Goal: Communication & Community: Participate in discussion

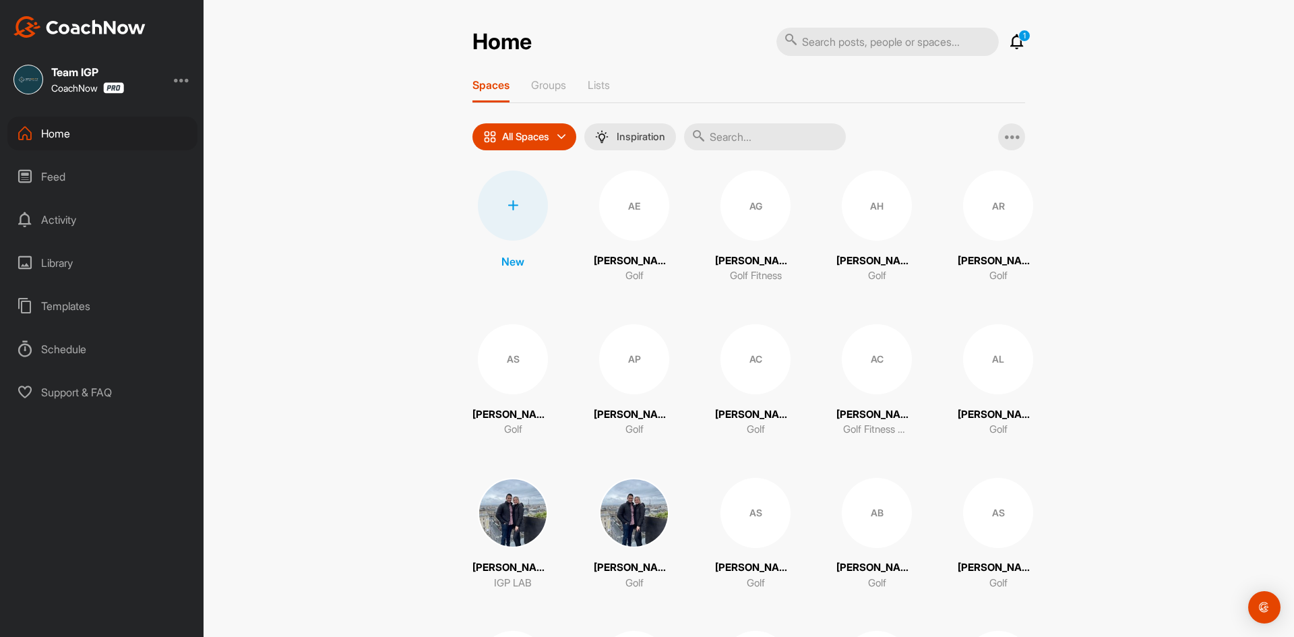
click at [782, 144] on input "text" at bounding box center [765, 136] width 162 height 27
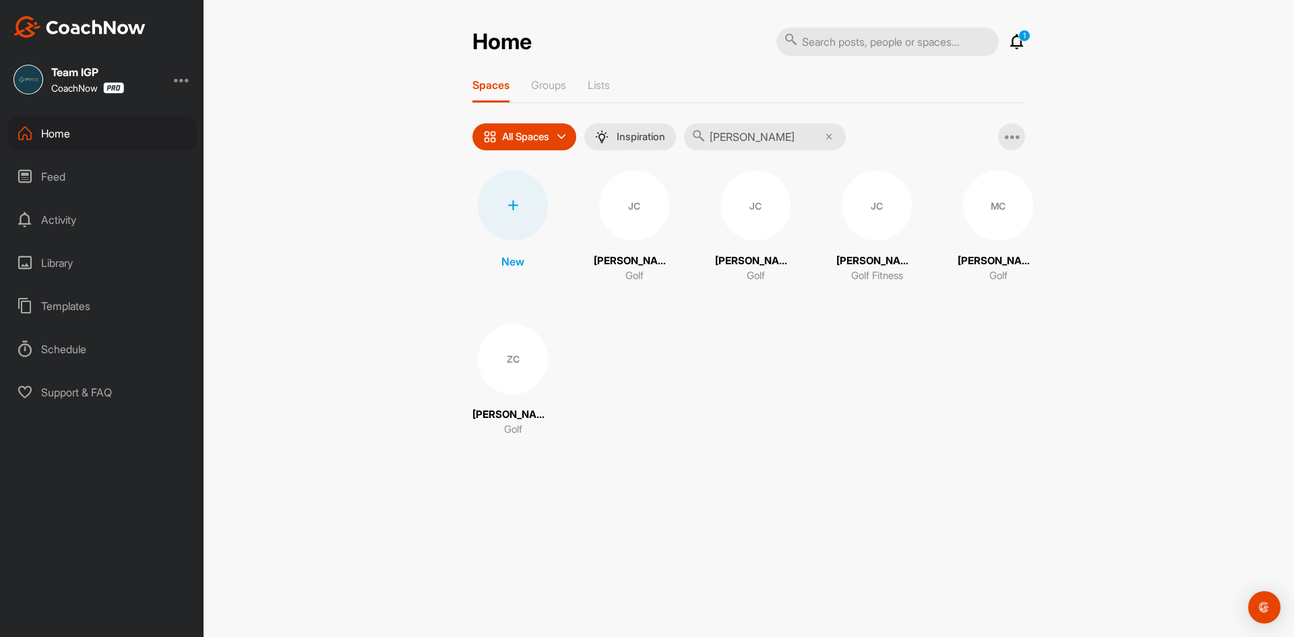
type input "[PERSON_NAME]"
click at [741, 223] on div "JC" at bounding box center [755, 205] width 70 height 70
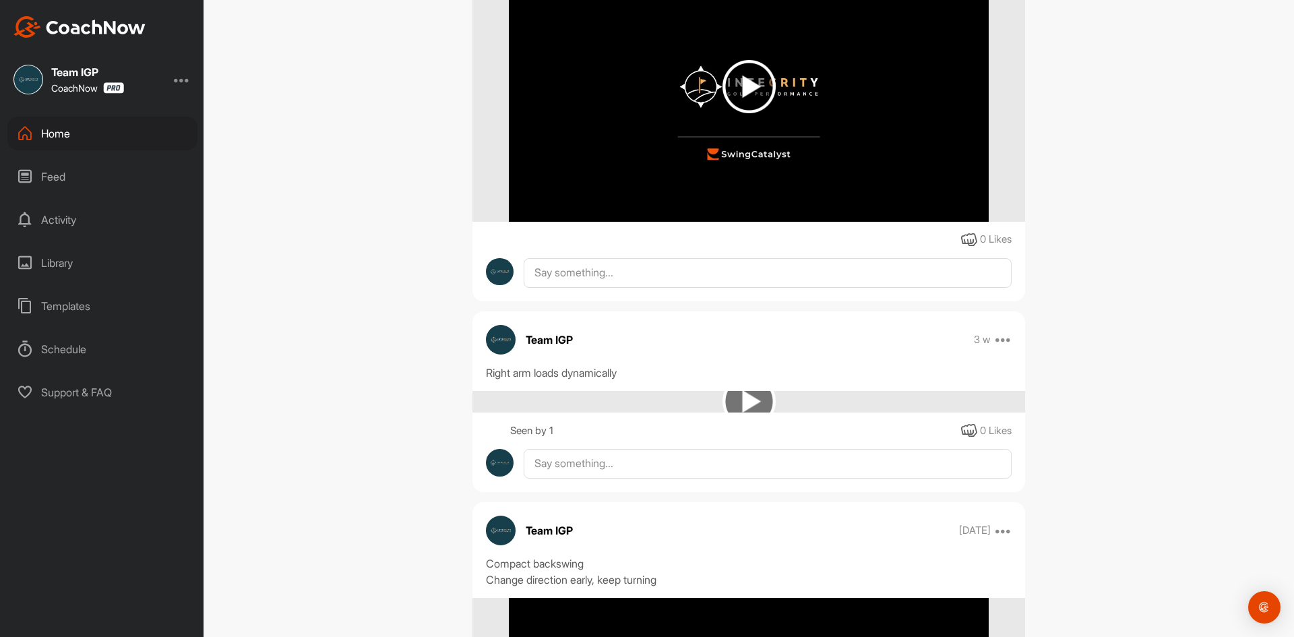
scroll to position [404, 0]
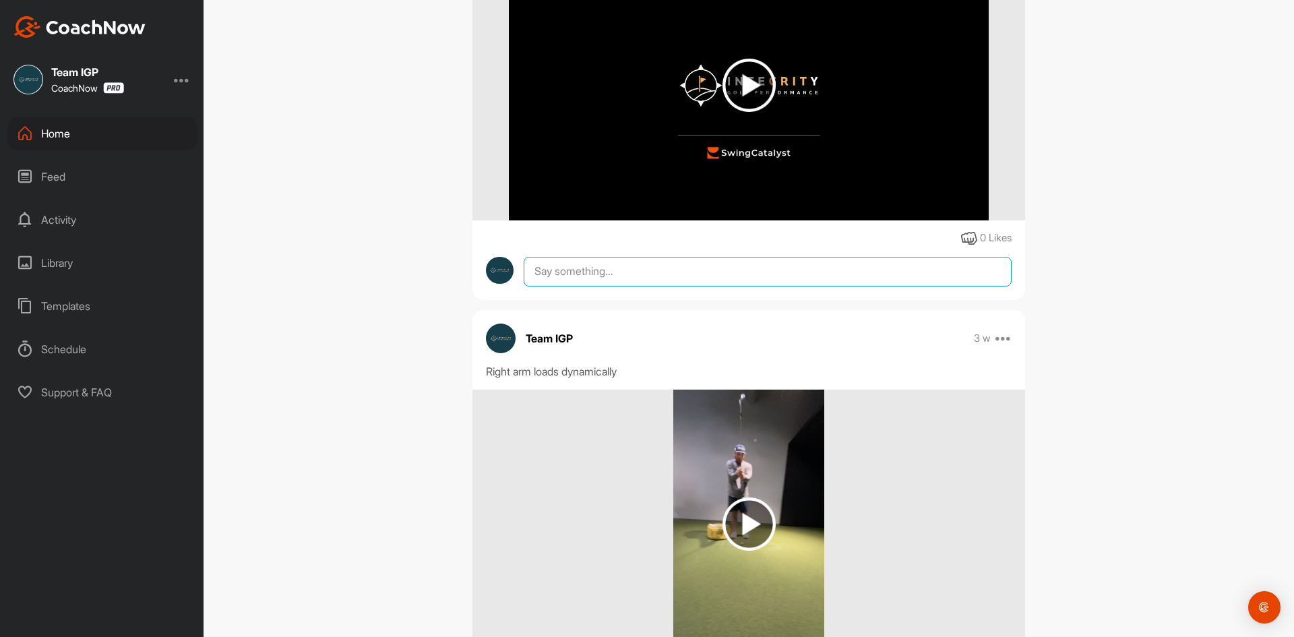
click at [606, 263] on textarea at bounding box center [768, 272] width 488 height 30
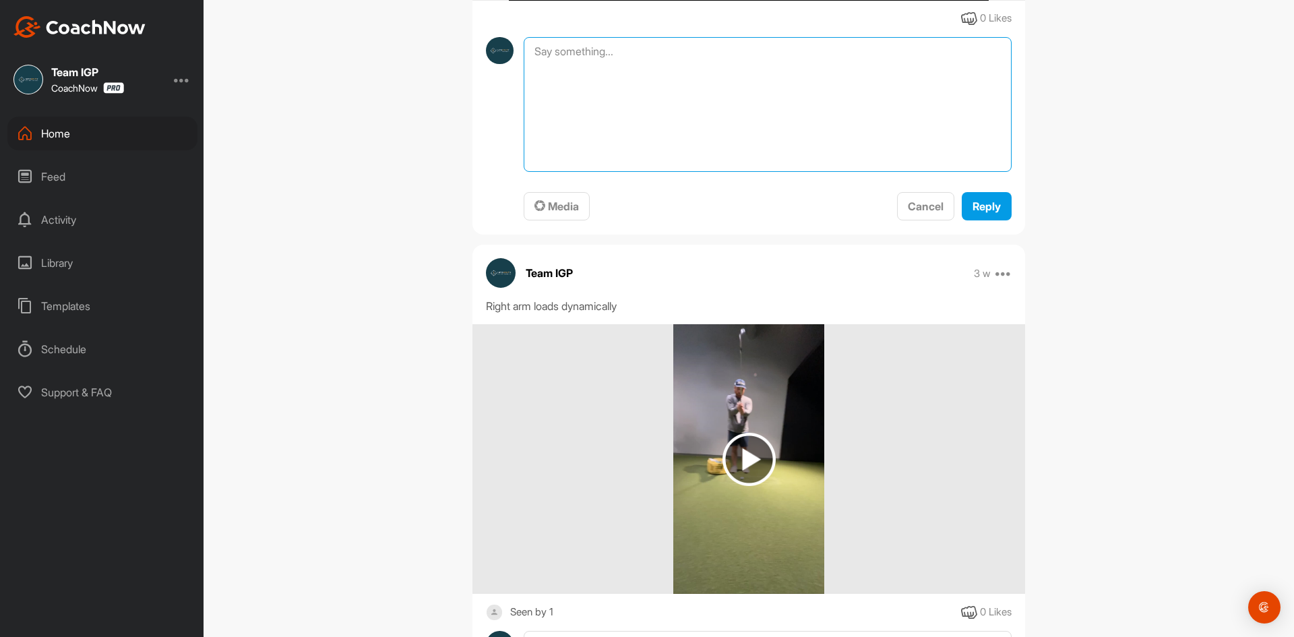
scroll to position [674, 0]
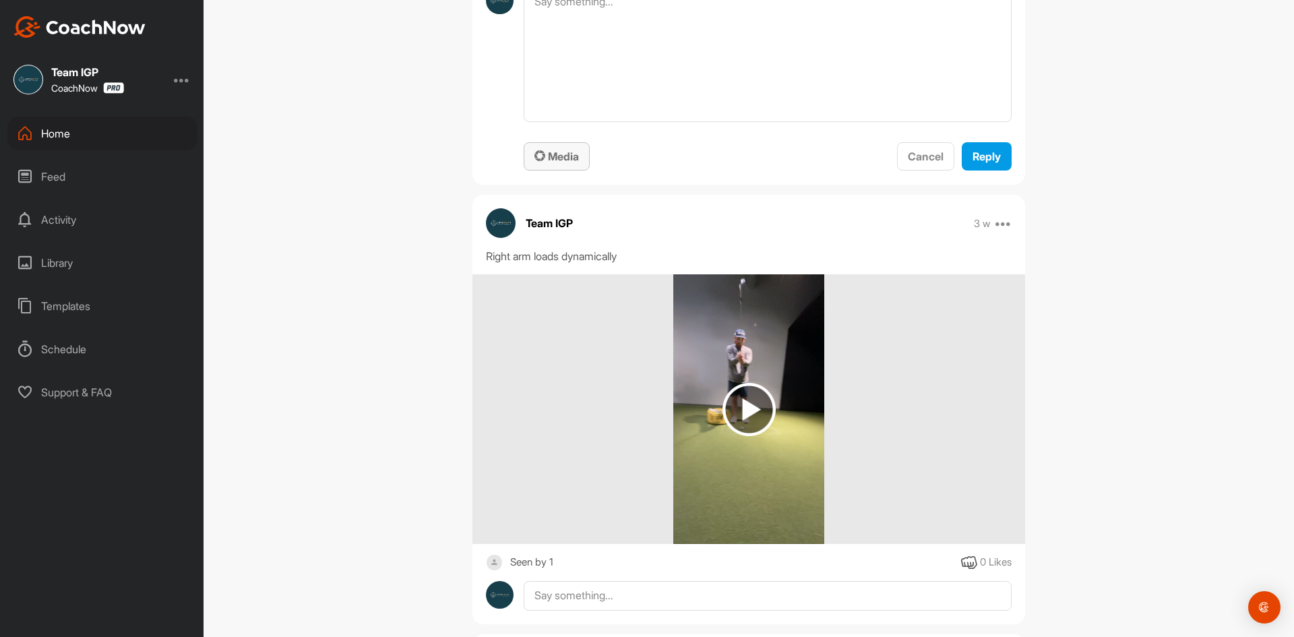
click at [579, 143] on button "Media" at bounding box center [557, 156] width 66 height 29
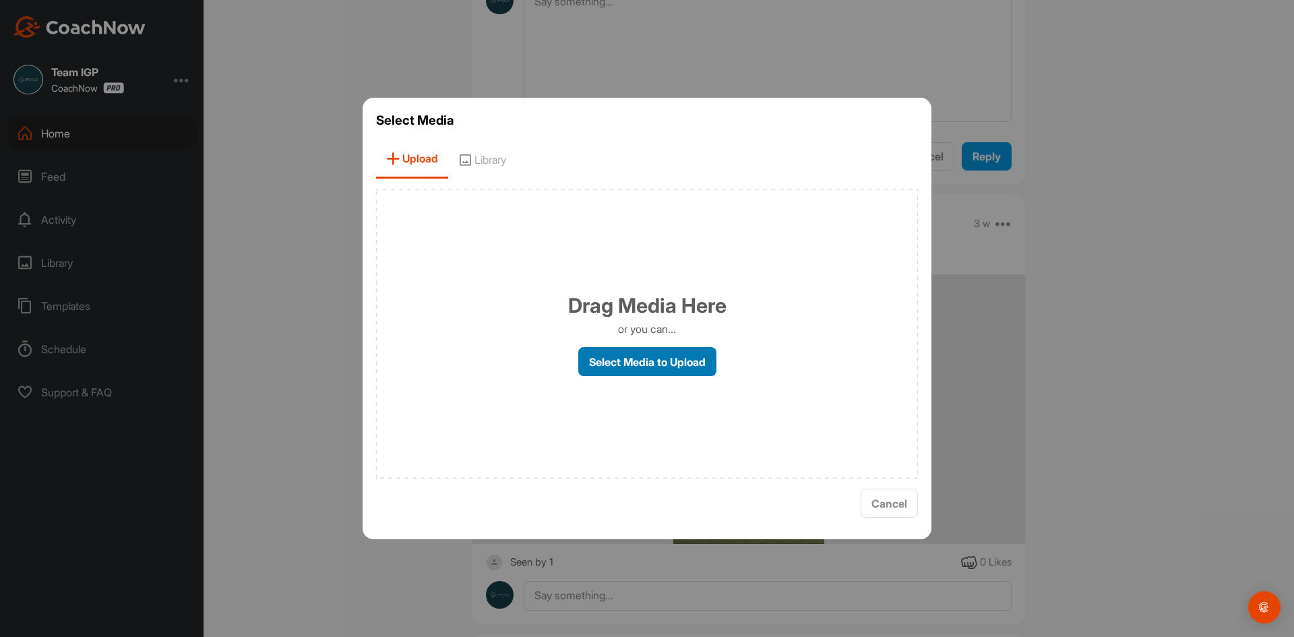
click at [650, 360] on label "Select Media to Upload" at bounding box center [647, 361] width 138 height 29
click at [0, 0] on input "Select Media to Upload" at bounding box center [0, 0] width 0 height 0
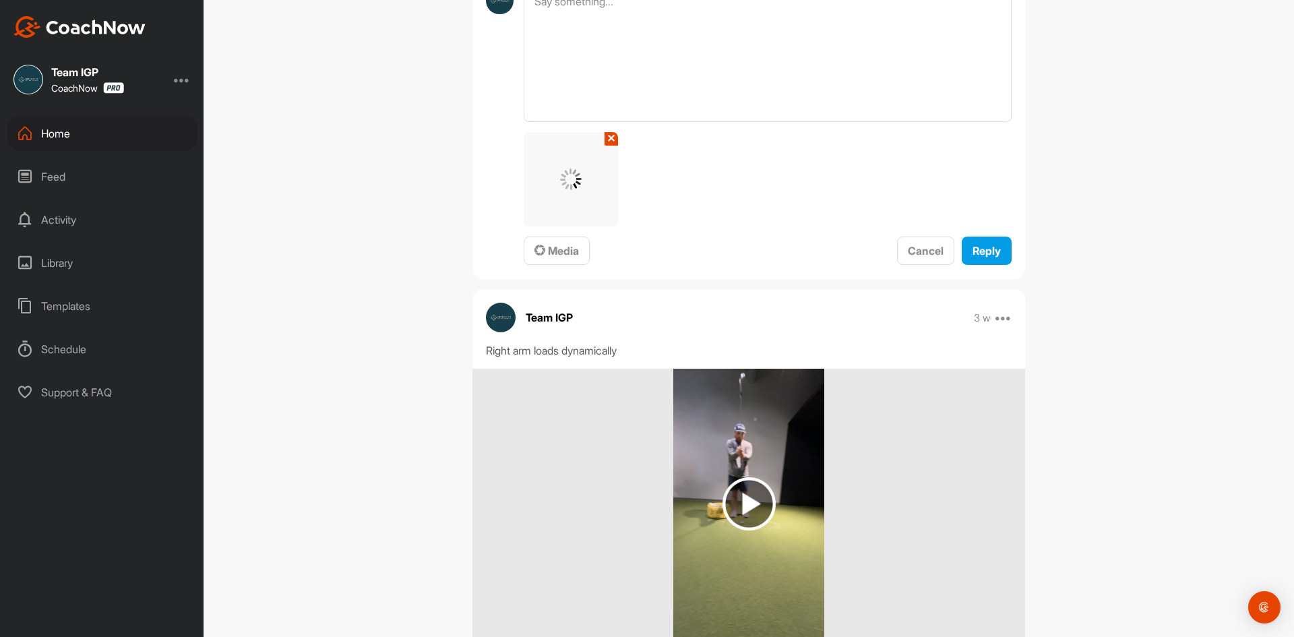
click at [604, 137] on button "✕" at bounding box center [610, 138] width 13 height 13
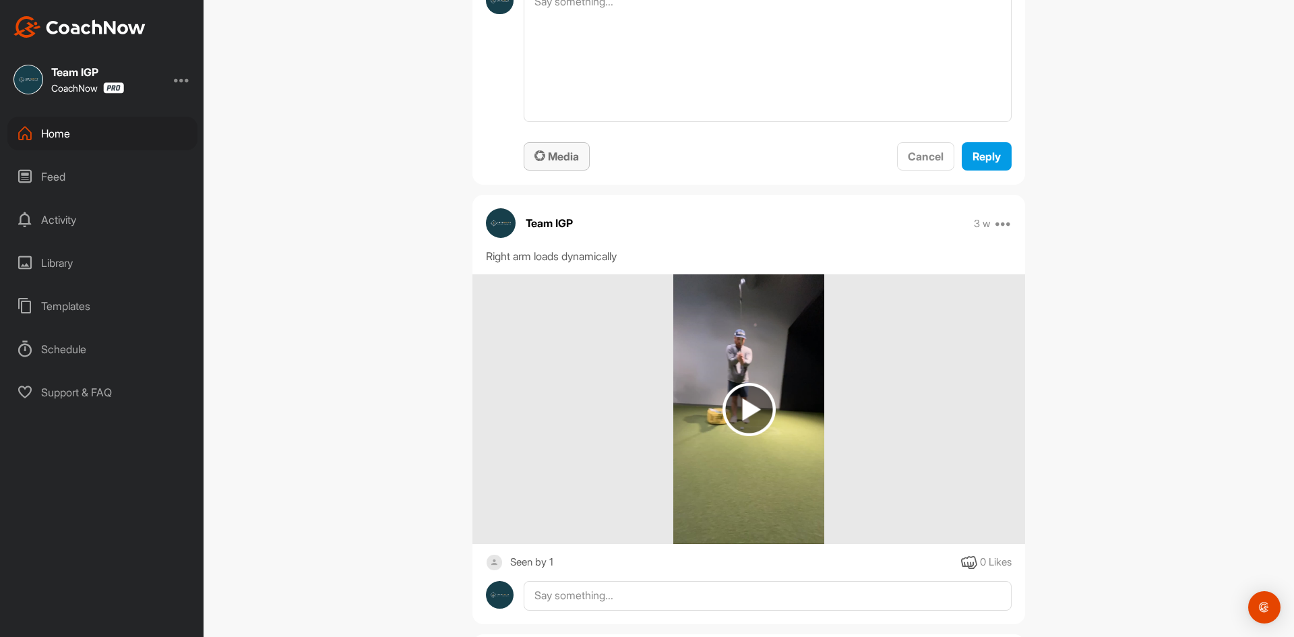
click at [558, 167] on button "Media" at bounding box center [557, 156] width 66 height 29
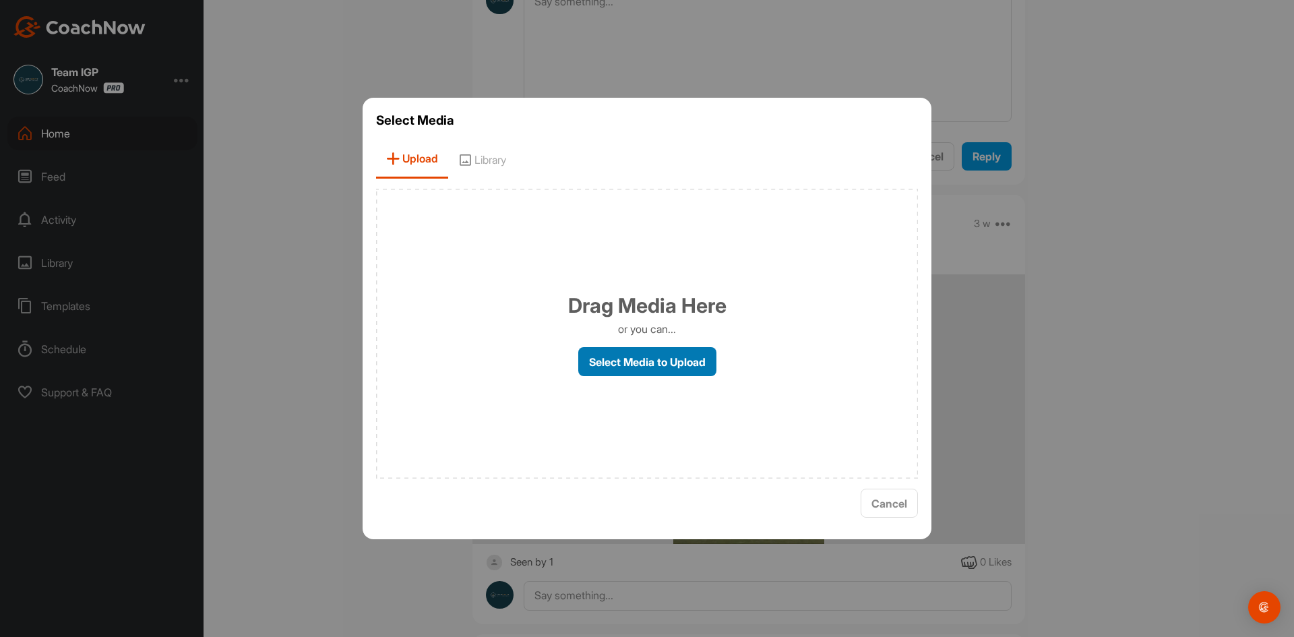
click at [602, 367] on label "Select Media to Upload" at bounding box center [647, 361] width 138 height 29
click at [0, 0] on input "Select Media to Upload" at bounding box center [0, 0] width 0 height 0
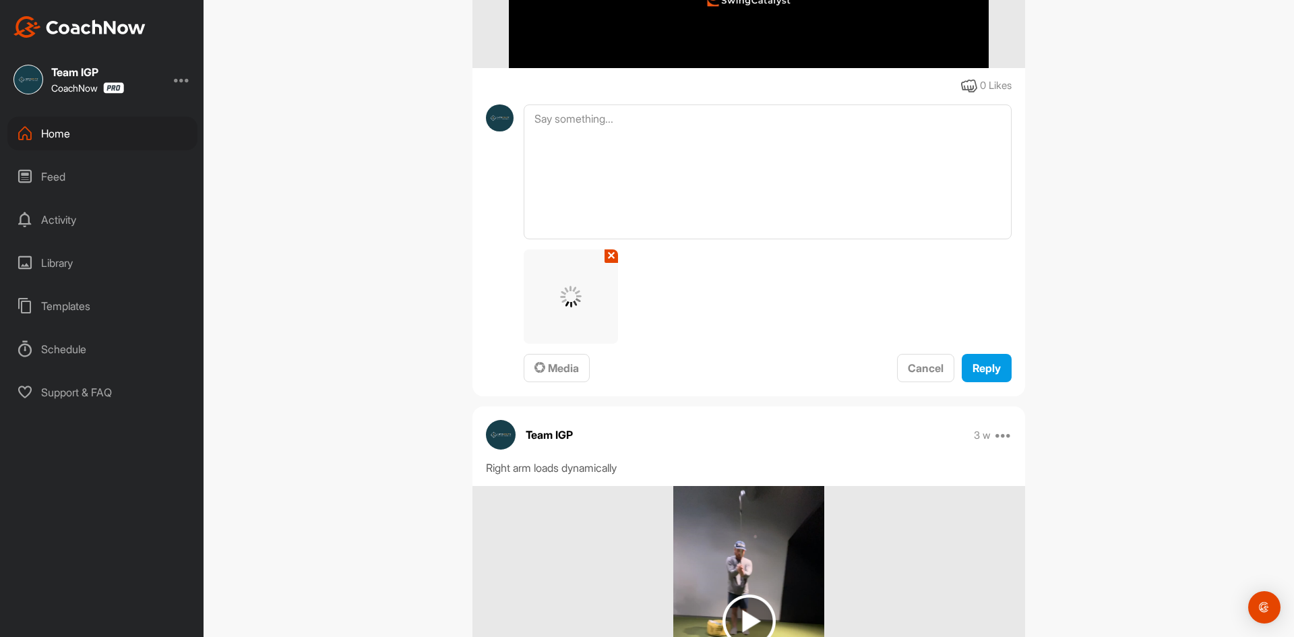
scroll to position [539, 0]
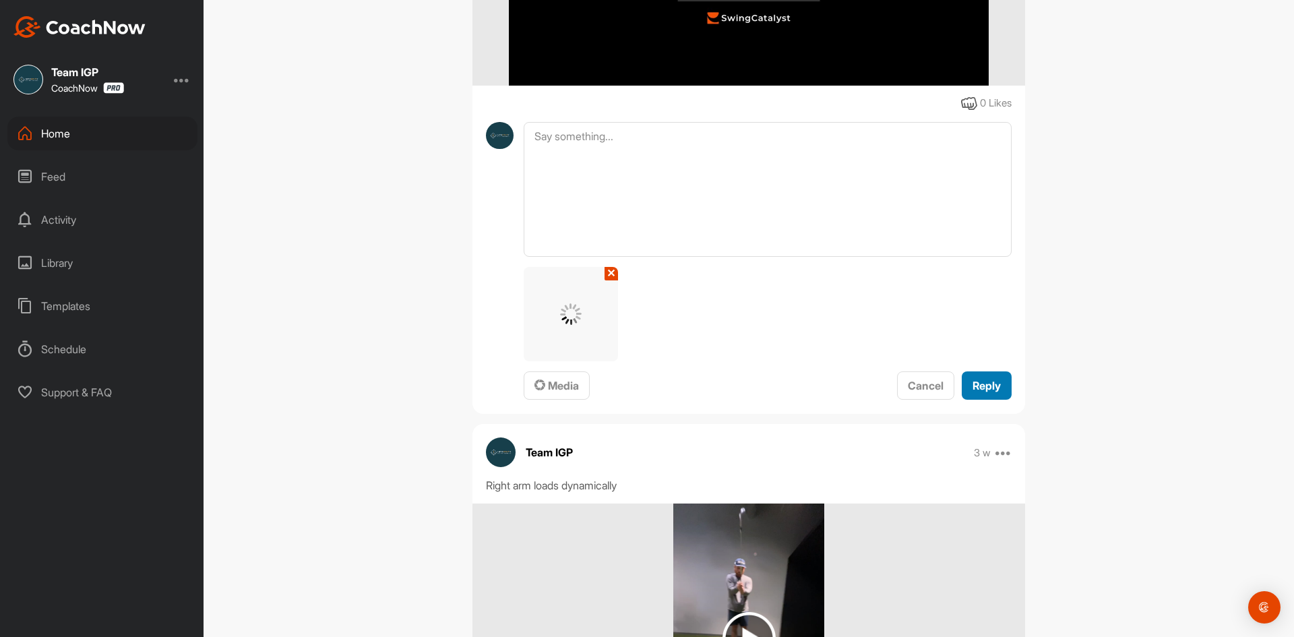
drag, startPoint x: 981, startPoint y: 389, endPoint x: 995, endPoint y: 393, distance: 14.5
click at [982, 389] on span "Reply" at bounding box center [986, 385] width 28 height 13
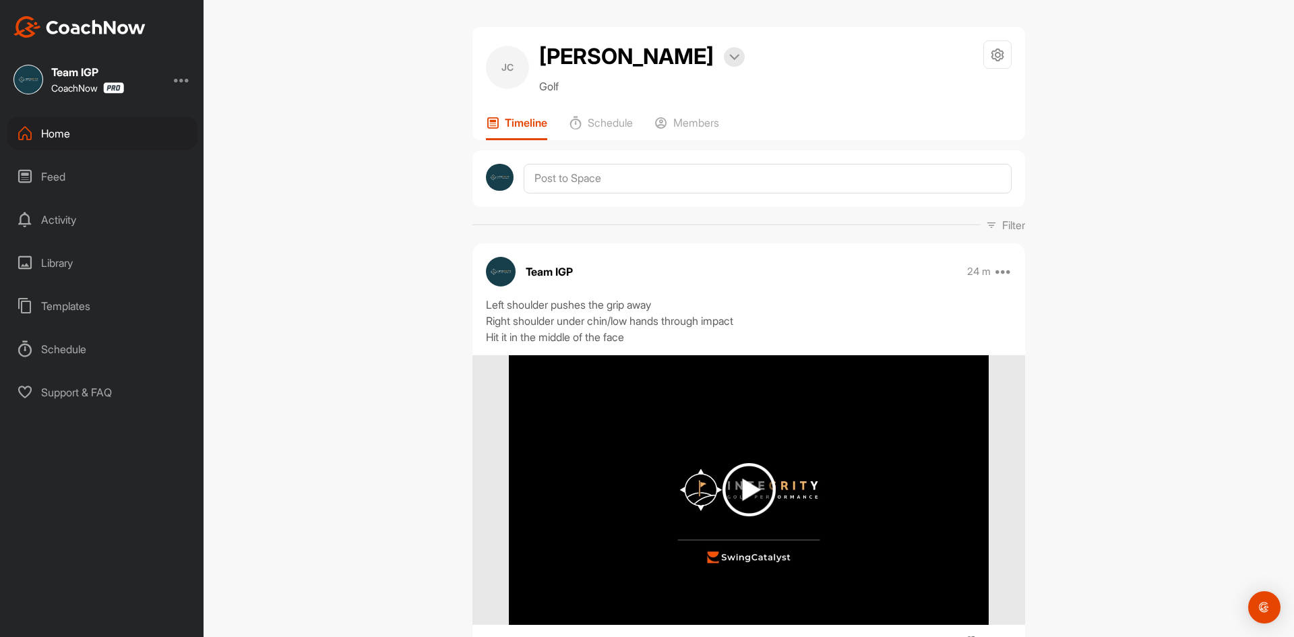
scroll to position [337, 0]
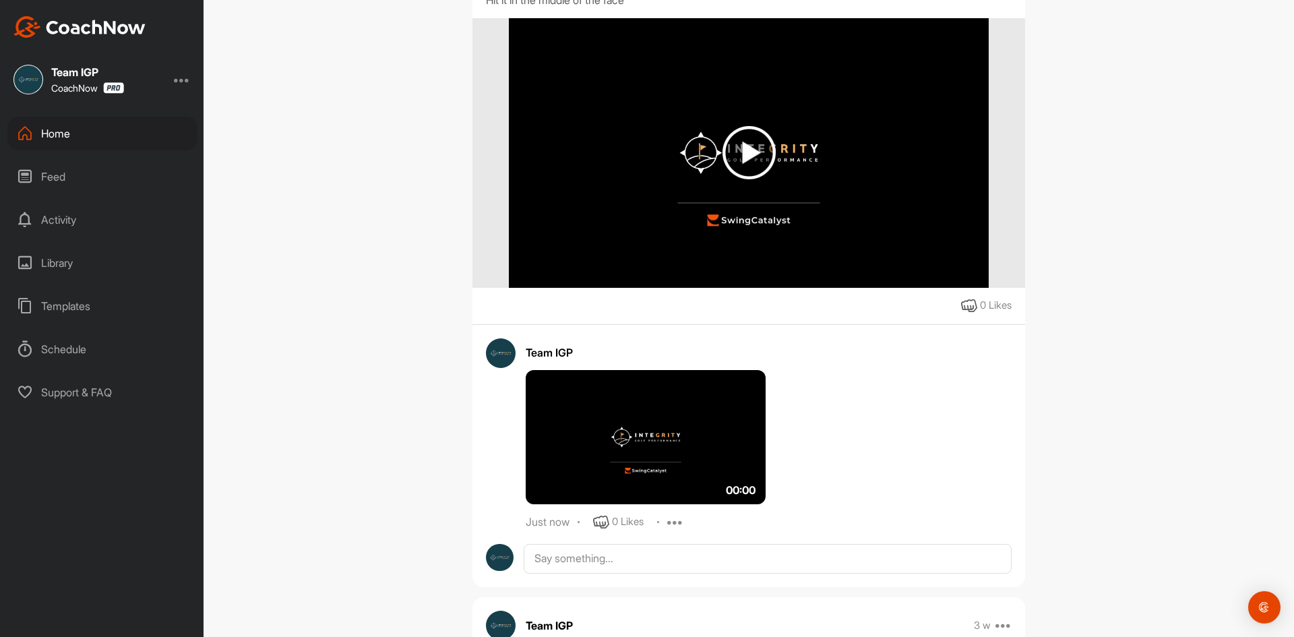
click at [77, 136] on div "Home" at bounding box center [102, 134] width 190 height 34
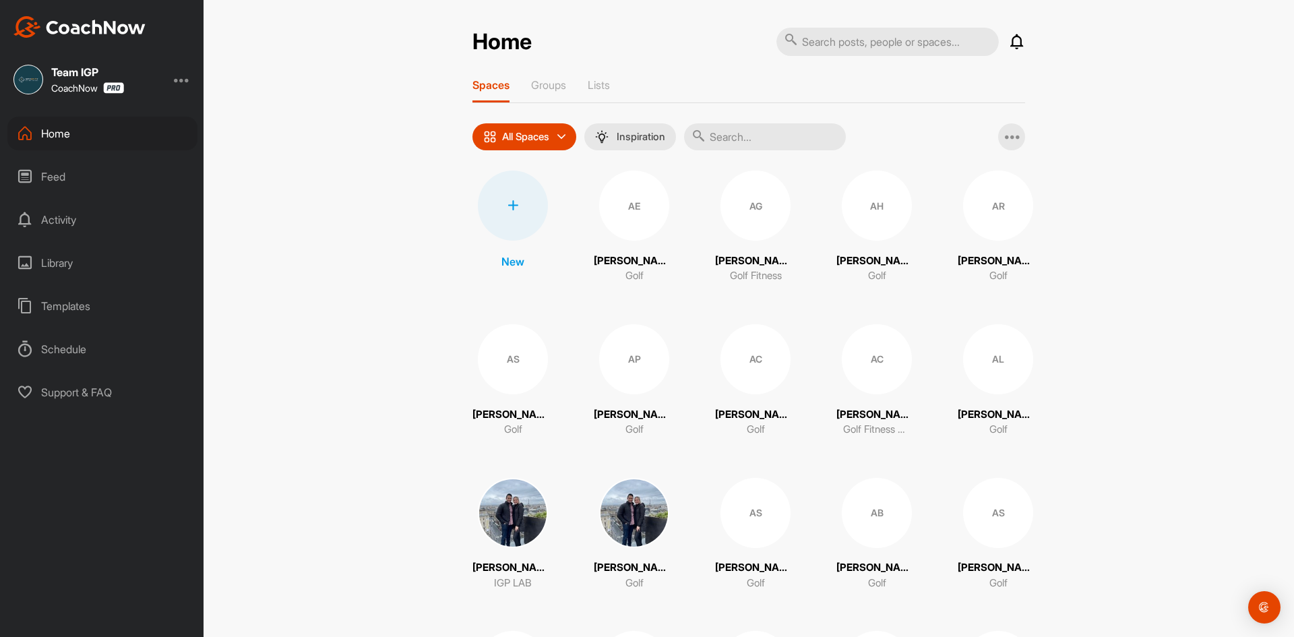
click at [739, 136] on input "text" at bounding box center [765, 136] width 162 height 27
type input "[PERSON_NAME]"
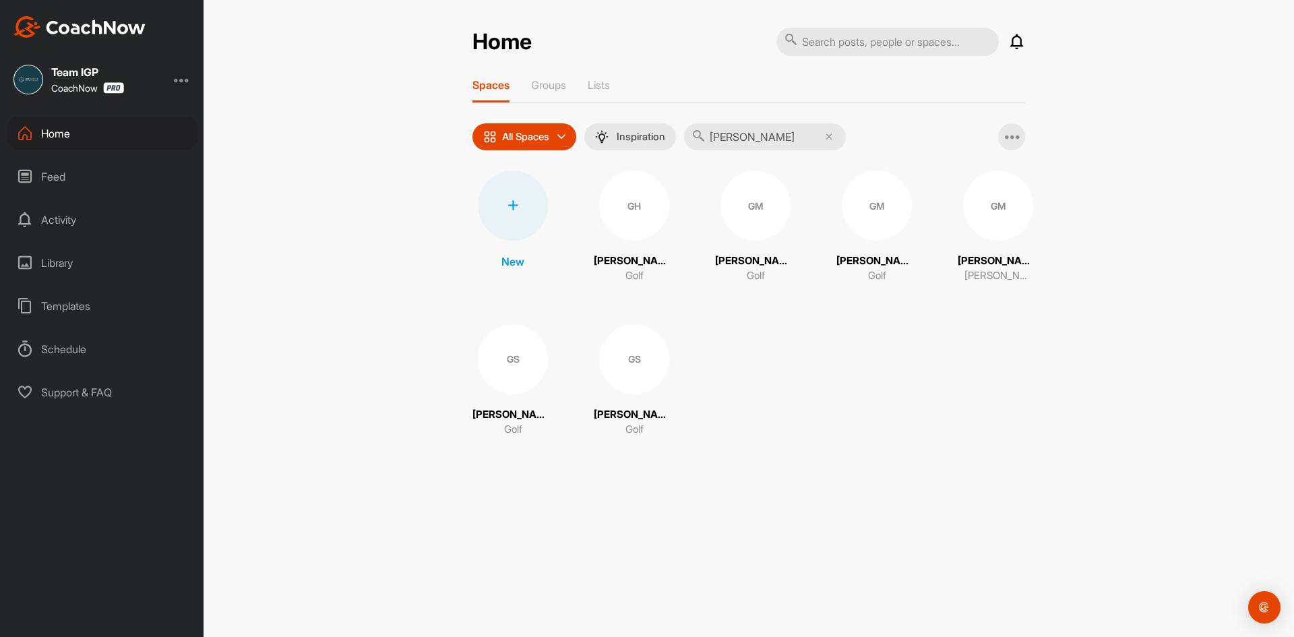
drag, startPoint x: 781, startPoint y: 342, endPoint x: 790, endPoint y: 332, distance: 13.4
click at [784, 340] on div "New [PERSON_NAME] Golf [PERSON_NAME] Golf [PERSON_NAME] Golf [PERSON_NAME] [PER…" at bounding box center [748, 303] width 553 height 267
click at [857, 212] on div "GM" at bounding box center [877, 205] width 70 height 70
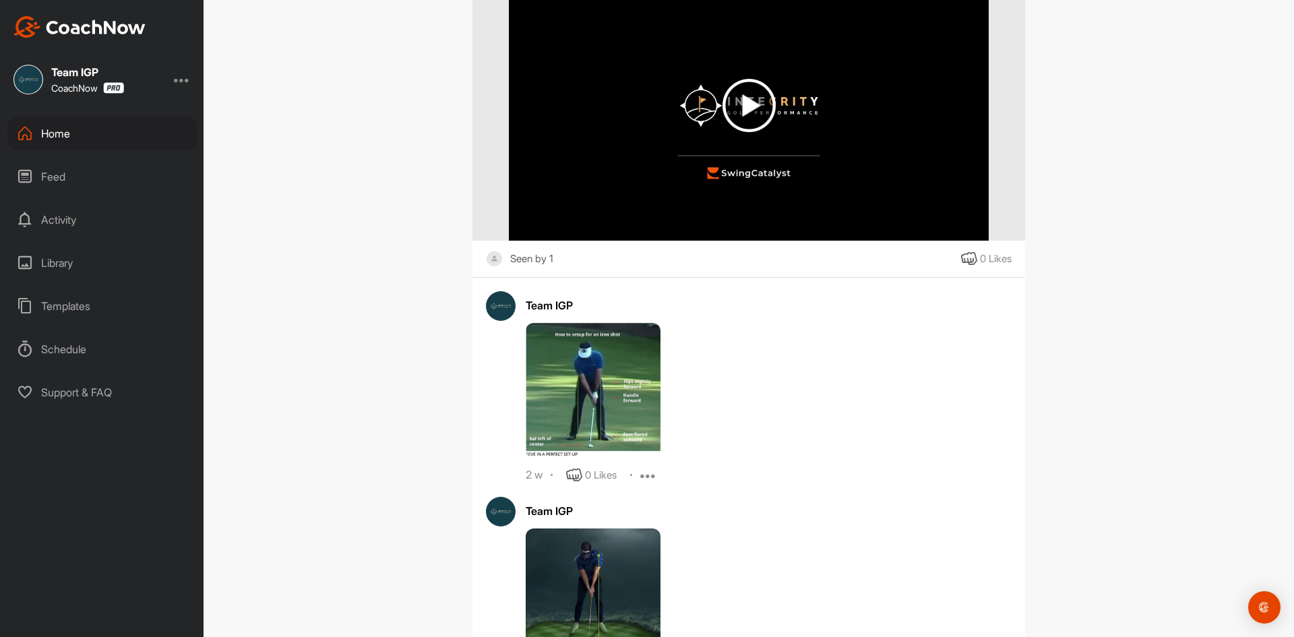
scroll to position [876, 0]
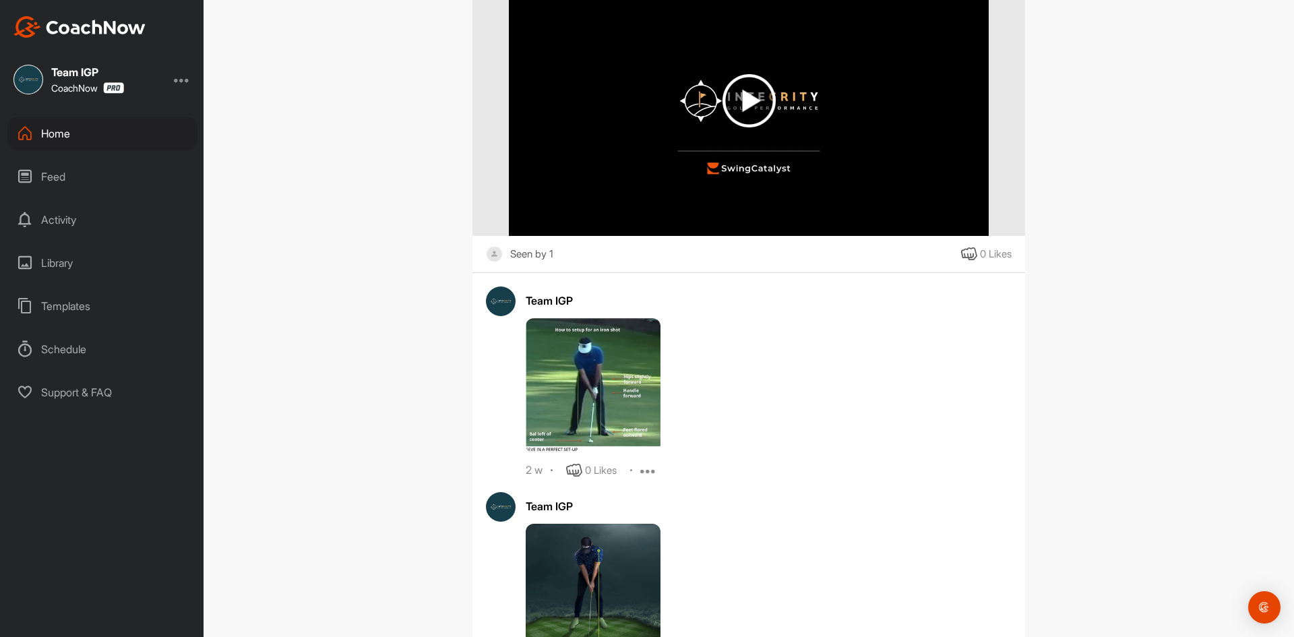
click at [517, 249] on div "Seen by 1" at bounding box center [531, 254] width 43 height 17
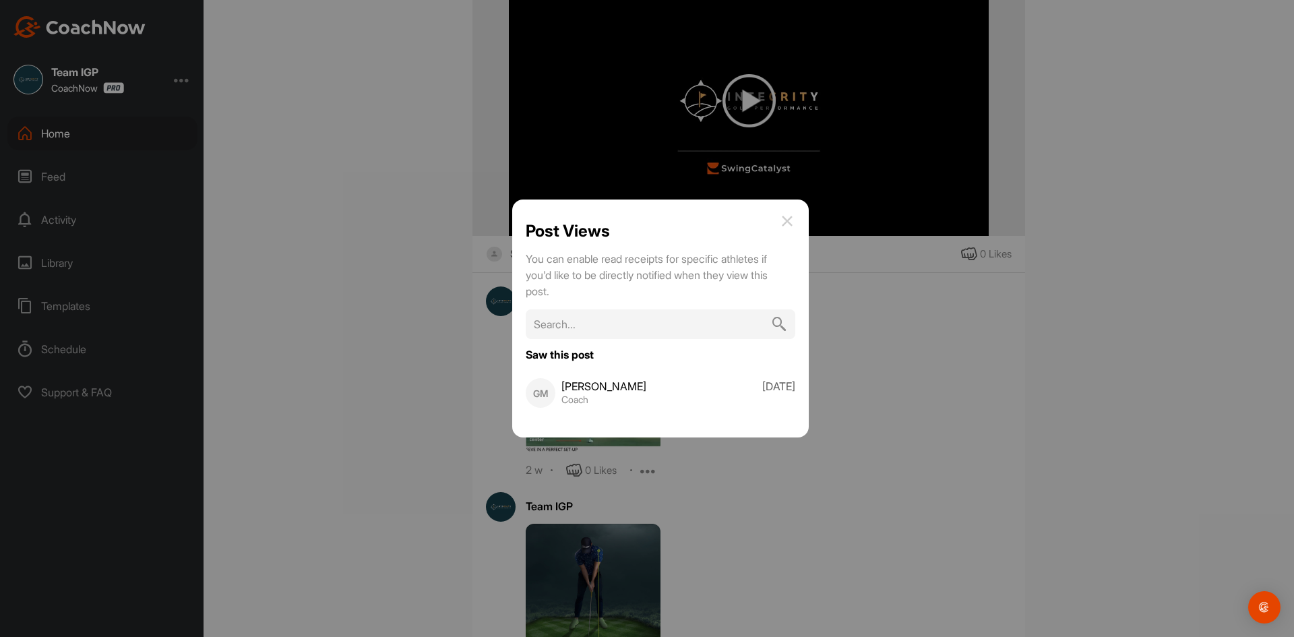
drag, startPoint x: 786, startPoint y: 222, endPoint x: 776, endPoint y: 220, distance: 9.8
click at [787, 221] on img at bounding box center [787, 221] width 16 height 16
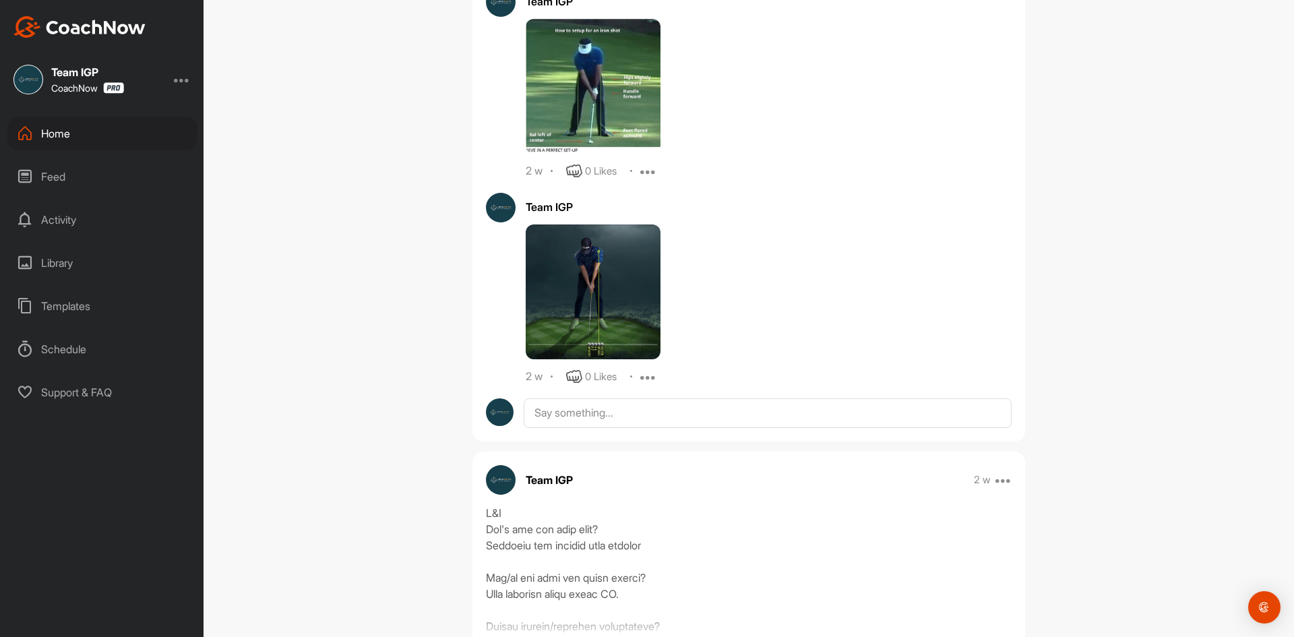
scroll to position [1315, 0]
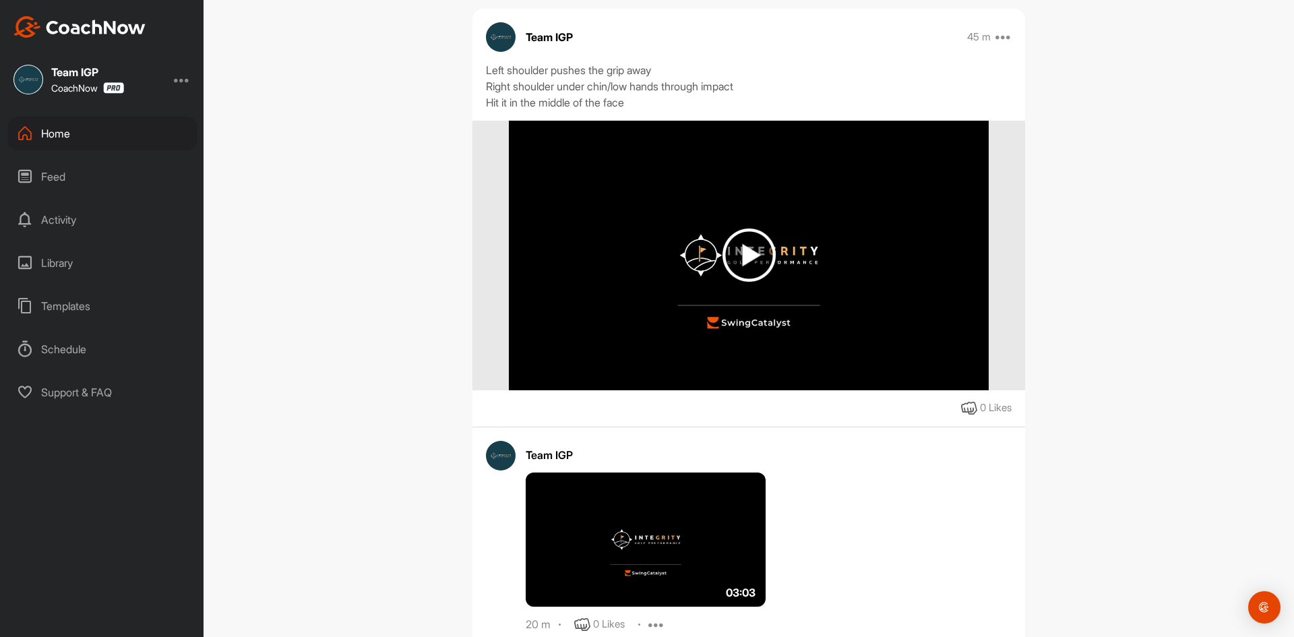
scroll to position [404, 0]
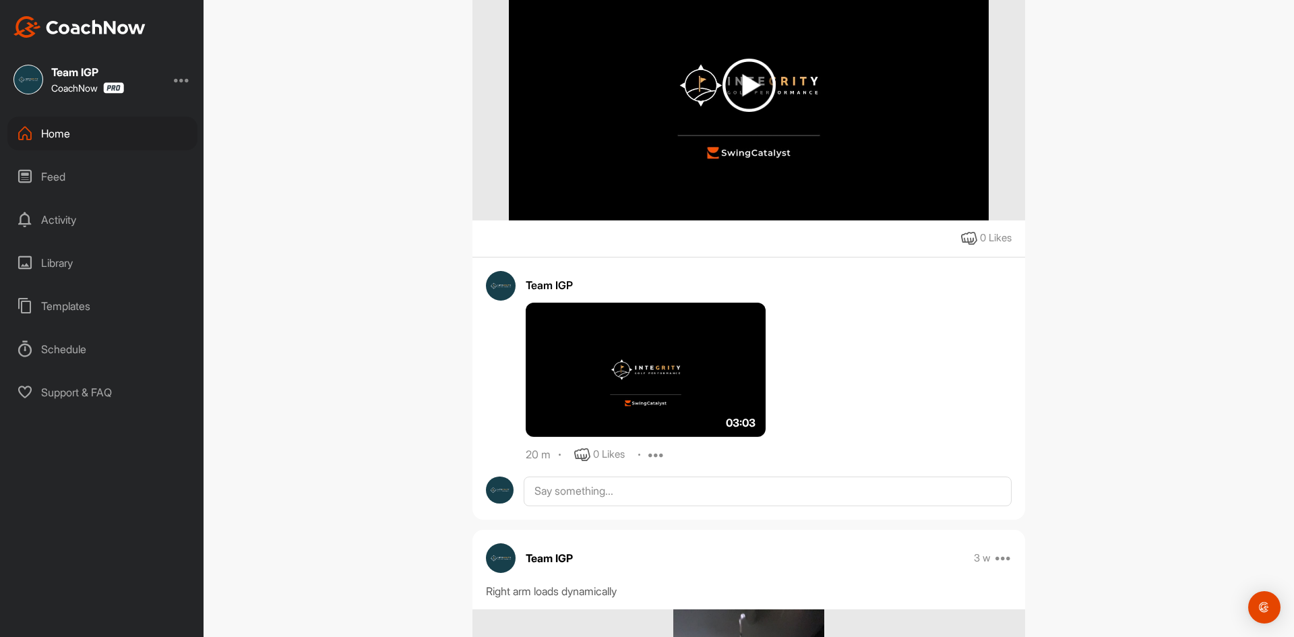
click at [622, 385] on img at bounding box center [646, 370] width 240 height 135
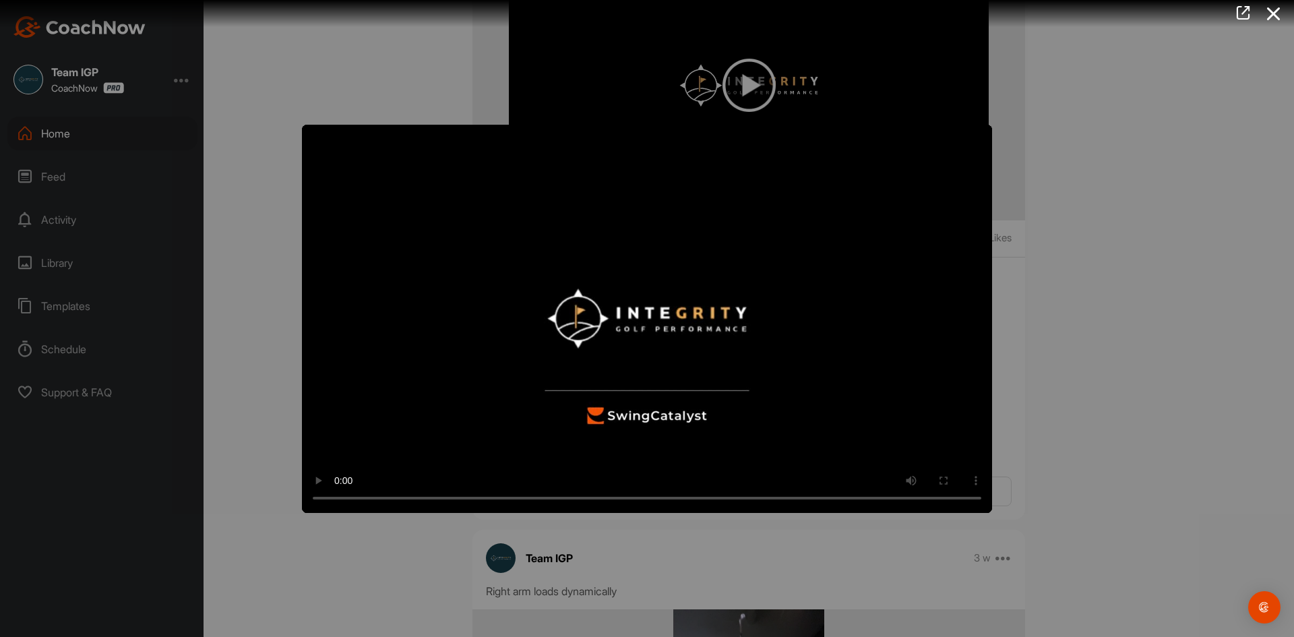
click at [328, 588] on div at bounding box center [647, 318] width 1294 height 637
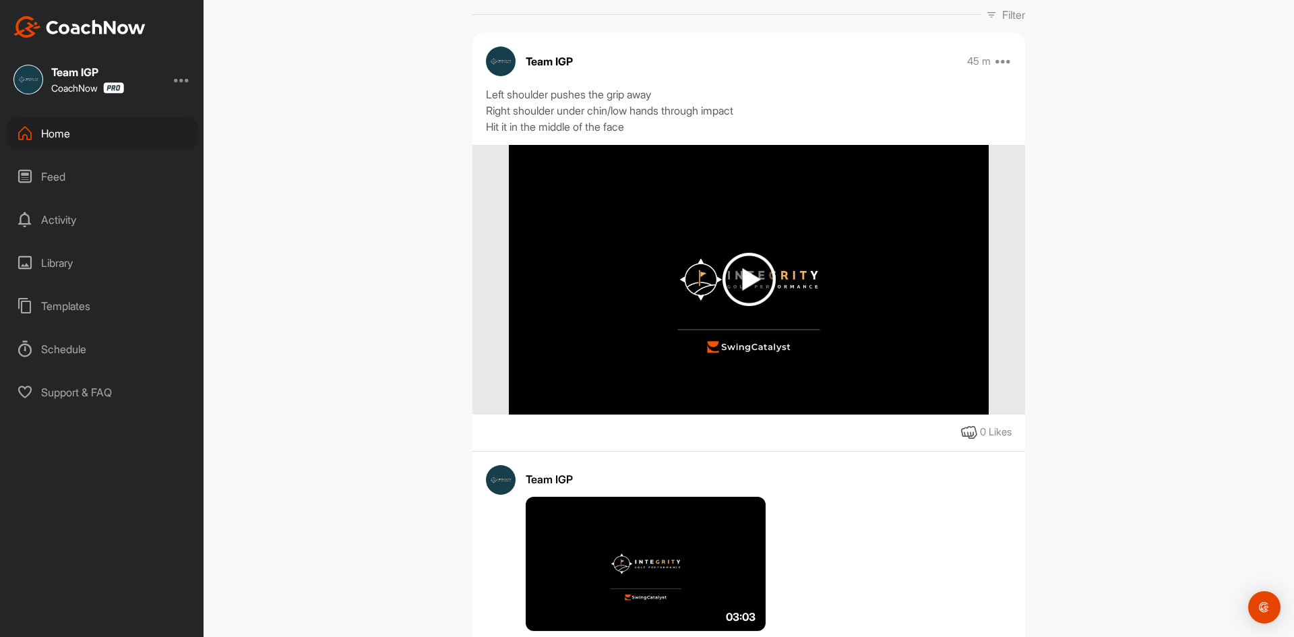
scroll to position [202, 0]
